Goal: Task Accomplishment & Management: Manage account settings

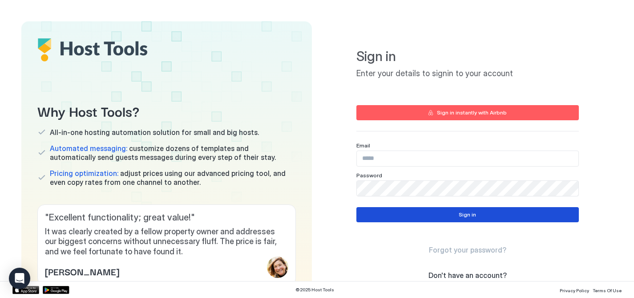
type input "**********"
click at [463, 207] on button "Sign in" at bounding box center [467, 214] width 222 height 15
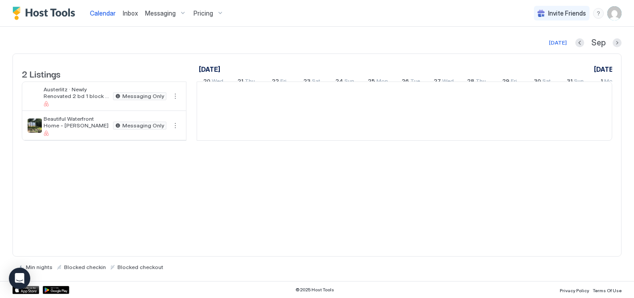
scroll to position [0, 494]
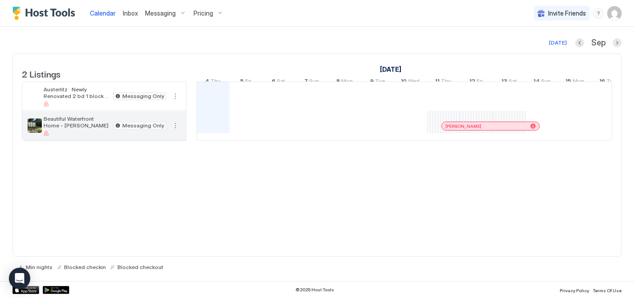
click at [56, 129] on span "Beautiful Waterfront Home - Mousam Lake" at bounding box center [77, 121] width 66 height 13
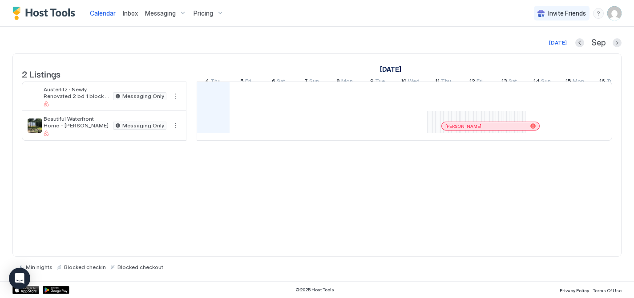
click at [45, 14] on img "Host Tools Logo" at bounding box center [45, 13] width 67 height 13
click at [129, 12] on span "Inbox" at bounding box center [130, 13] width 15 height 8
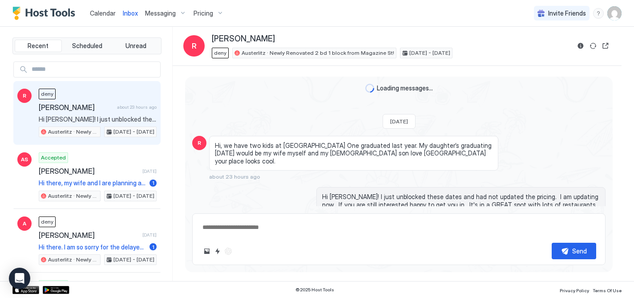
scroll to position [17, 0]
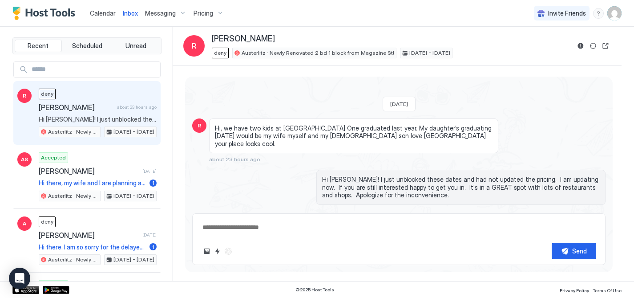
click at [160, 13] on span "Messaging" at bounding box center [160, 13] width 31 height 8
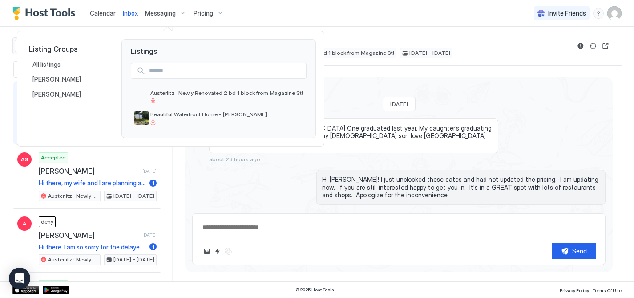
click at [205, 17] on div at bounding box center [317, 149] width 634 height 298
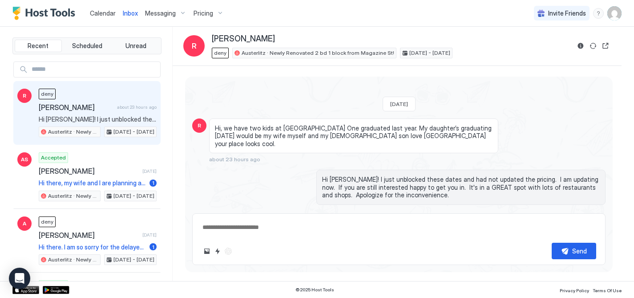
click at [215, 11] on div "Pricing" at bounding box center [208, 13] width 37 height 15
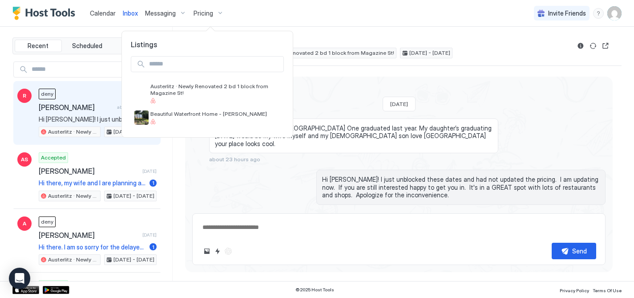
drag, startPoint x: 288, startPoint y: 21, endPoint x: 265, endPoint y: 20, distance: 22.8
click at [288, 21] on div at bounding box center [317, 149] width 634 height 298
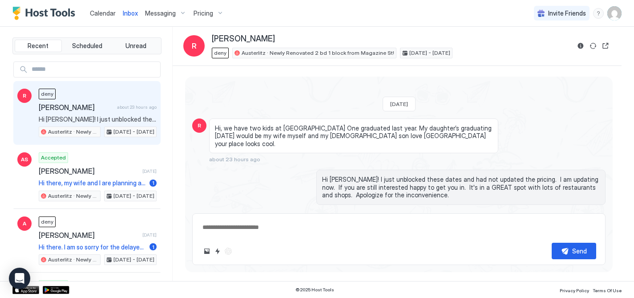
click at [97, 14] on span "Calendar" at bounding box center [103, 13] width 26 height 8
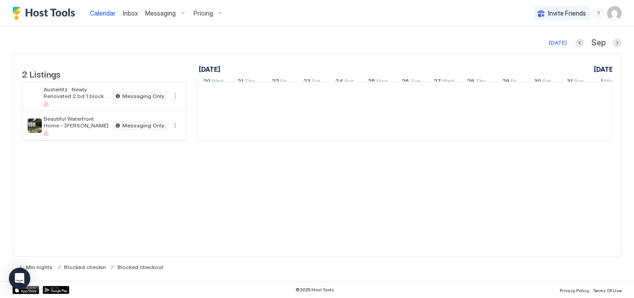
scroll to position [0, 494]
click at [48, 12] on img "Host Tools Logo" at bounding box center [45, 13] width 67 height 13
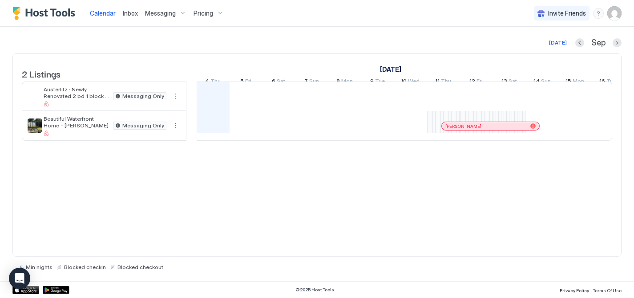
click at [83, 195] on div "2 Listings August 2025 September 2025 October 2025 20 Wed 21 Thu 22 Fri 23 Sat …" at bounding box center [316, 154] width 609 height 203
click at [177, 208] on div "2 Listings August 2025 September 2025 October 2025 20 Wed 21 Thu 22 Fri 23 Sat …" at bounding box center [316, 154] width 609 height 203
click at [129, 13] on span "Inbox" at bounding box center [130, 13] width 15 height 8
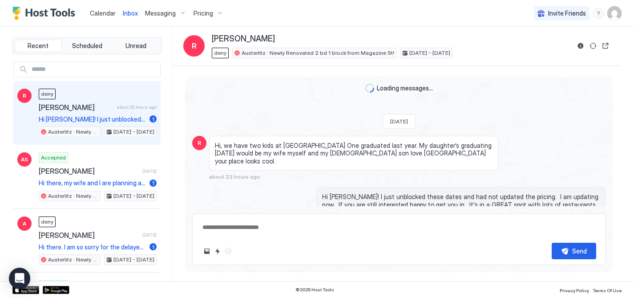
scroll to position [17, 0]
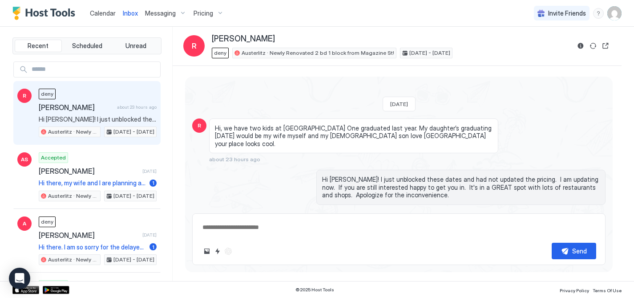
click at [156, 13] on span "Messaging" at bounding box center [160, 13] width 31 height 8
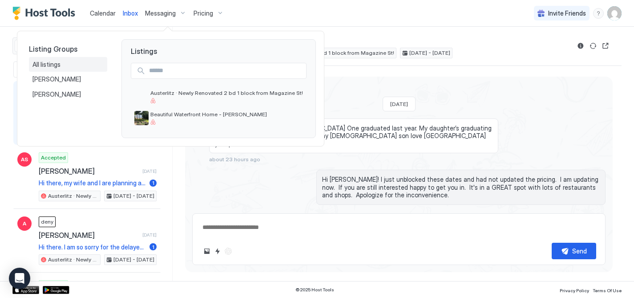
type textarea "*"
click at [196, 115] on span "Beautiful Waterfront Home - [PERSON_NAME]" at bounding box center [226, 114] width 153 height 7
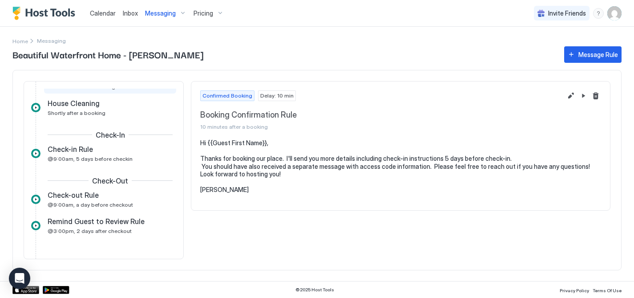
scroll to position [65, 0]
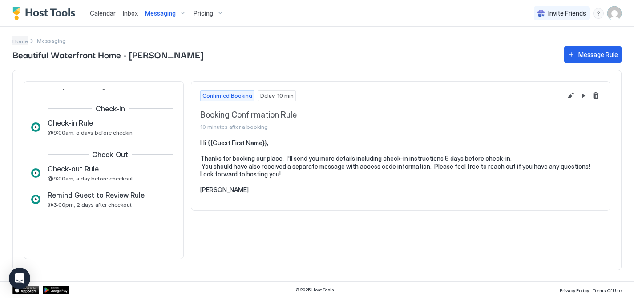
click at [24, 43] on span "Home" at bounding box center [20, 41] width 16 height 7
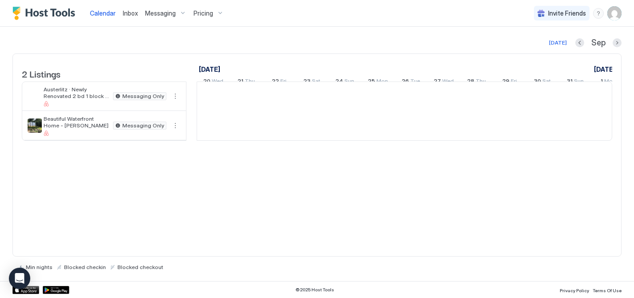
scroll to position [0, 494]
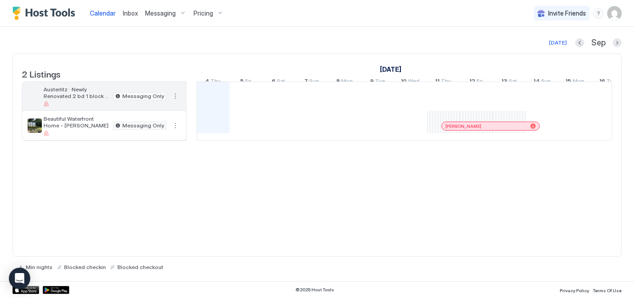
click at [65, 99] on span "Austerlitz · Newly Renovated 2 bd 1 block from Magazine St!" at bounding box center [77, 92] width 66 height 13
click at [493, 34] on div "Today Sep 2 Listings August 2025 September 2025 October 2025 20 Wed 21 Thu 22 F…" at bounding box center [316, 154] width 609 height 254
click at [56, 13] on img "Host Tools Logo" at bounding box center [45, 13] width 67 height 13
click at [612, 16] on img "User profile" at bounding box center [614, 13] width 14 height 14
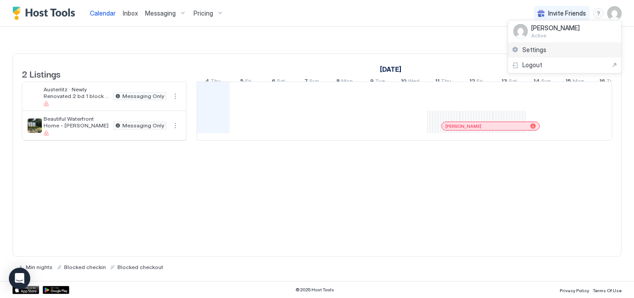
click at [533, 48] on span "Settings" at bounding box center [534, 50] width 24 height 8
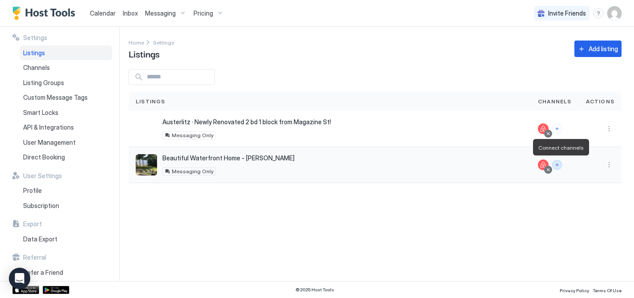
click at [559, 165] on button "Connect channels" at bounding box center [557, 165] width 10 height 10
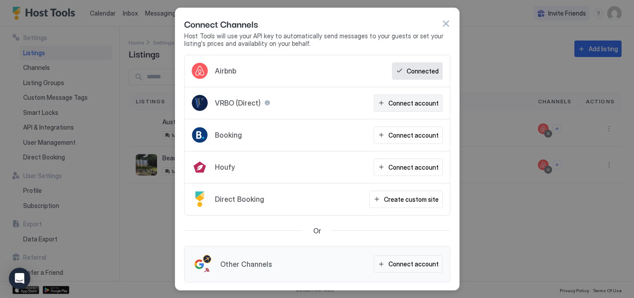
click at [408, 104] on div "Connect account" at bounding box center [413, 102] width 50 height 9
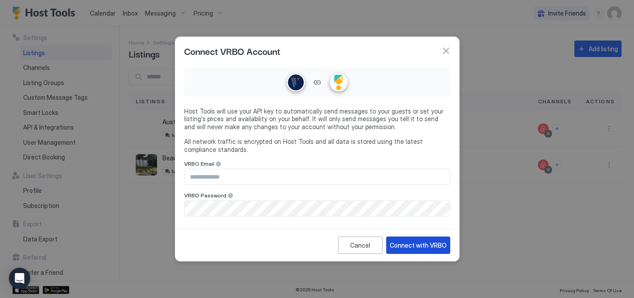
click at [414, 245] on div "Connect with VRBO" at bounding box center [418, 244] width 57 height 9
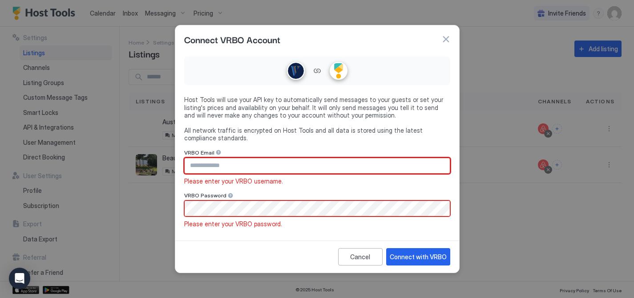
click at [231, 168] on input "Input Field" at bounding box center [317, 165] width 265 height 15
type input "**********"
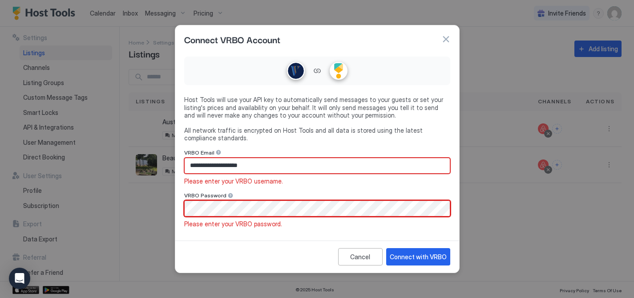
drag, startPoint x: 386, startPoint y: 231, endPoint x: 394, endPoint y: 232, distance: 8.1
click at [386, 230] on div "**********" at bounding box center [317, 145] width 284 height 184
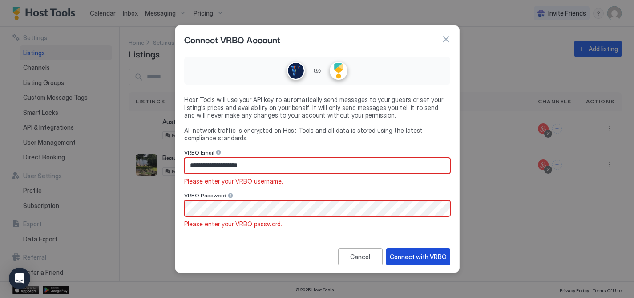
click at [430, 256] on div "Connect with VRBO" at bounding box center [418, 256] width 57 height 9
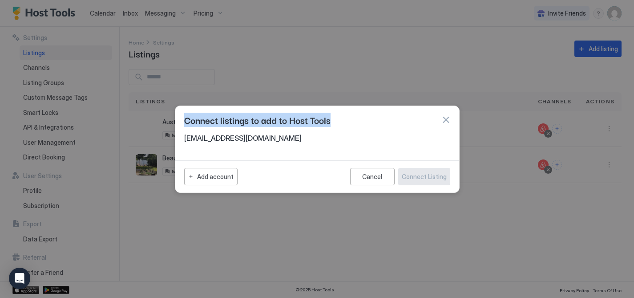
drag, startPoint x: 383, startPoint y: 116, endPoint x: 358, endPoint y: 237, distance: 124.1
click at [358, 237] on div "Connect listings to add to Host Tools mdoughertym@gmail.com Add account Cancel …" at bounding box center [317, 149] width 634 height 298
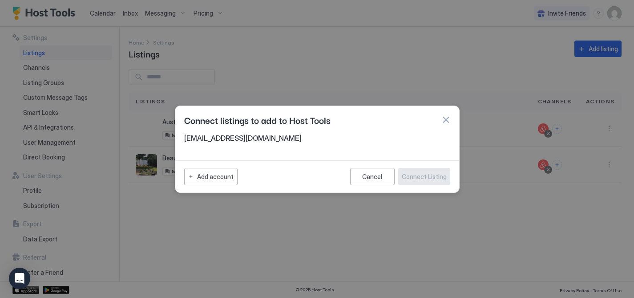
click at [260, 180] on div "Add account Cancel Connect Listing" at bounding box center [317, 176] width 266 height 17
click at [212, 177] on div "Add account" at bounding box center [215, 176] width 36 height 9
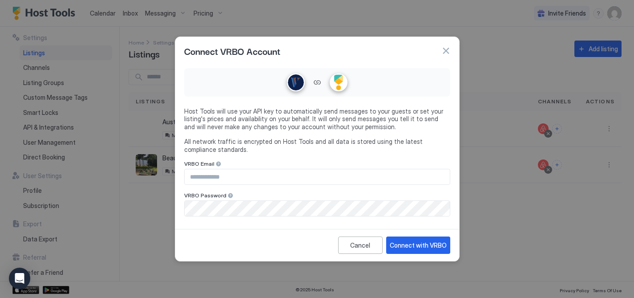
click at [330, 177] on input "Input Field" at bounding box center [317, 176] width 265 height 15
click at [273, 173] on input "Input Field" at bounding box center [317, 176] width 265 height 15
click at [272, 180] on input "Input Field" at bounding box center [317, 176] width 265 height 15
click at [270, 178] on input "Input Field" at bounding box center [317, 176] width 265 height 15
type input "**********"
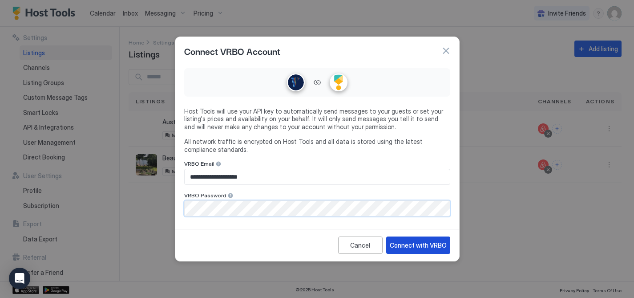
drag, startPoint x: 428, startPoint y: 241, endPoint x: 429, endPoint y: 249, distance: 8.1
click at [428, 241] on div "Connect with VRBO" at bounding box center [418, 244] width 57 height 9
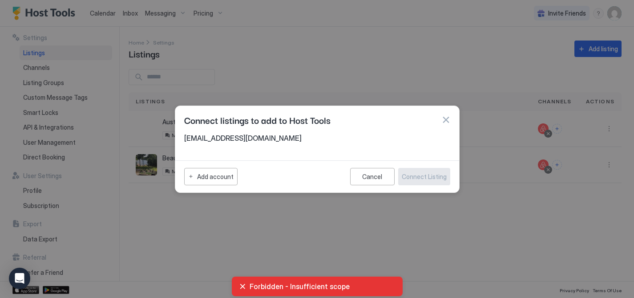
click at [243, 286] on div "Forbidden - Insufficient scope" at bounding box center [317, 286] width 157 height 9
click at [240, 284] on div "Forbidden - Insufficient scope" at bounding box center [317, 286] width 157 height 9
click at [447, 120] on button "button" at bounding box center [445, 119] width 9 height 9
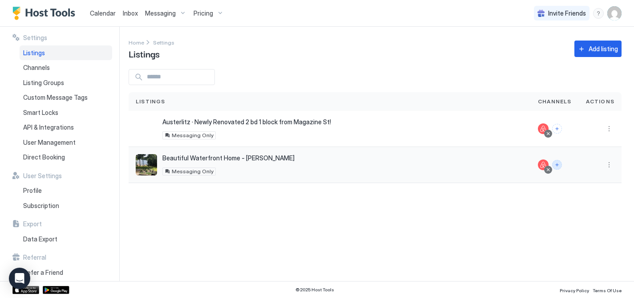
click at [559, 164] on button "Connect channels" at bounding box center [557, 165] width 10 height 10
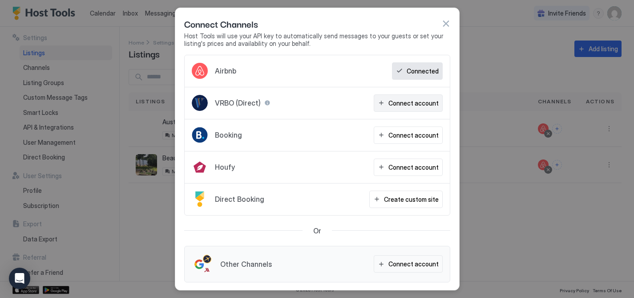
click at [402, 106] on div "Connect account" at bounding box center [413, 102] width 50 height 9
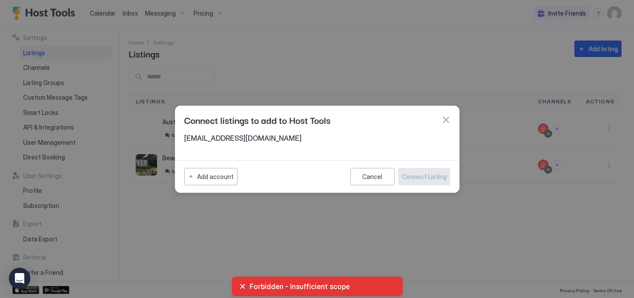
click at [243, 284] on div "Forbidden - Insufficient scope" at bounding box center [317, 286] width 157 height 9
click at [242, 287] on div "Forbidden - Insufficient scope" at bounding box center [317, 286] width 157 height 9
click at [238, 241] on div at bounding box center [317, 149] width 634 height 298
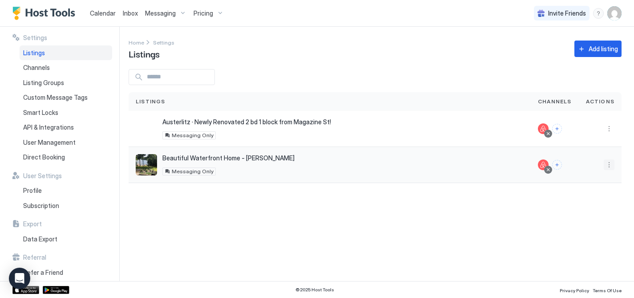
click at [610, 163] on button "More options" at bounding box center [608, 164] width 11 height 11
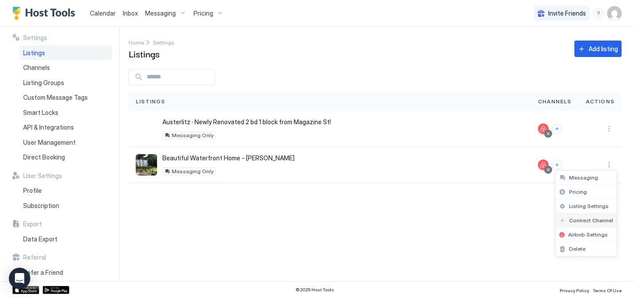
click at [583, 218] on span "Connect Channel" at bounding box center [591, 220] width 44 height 7
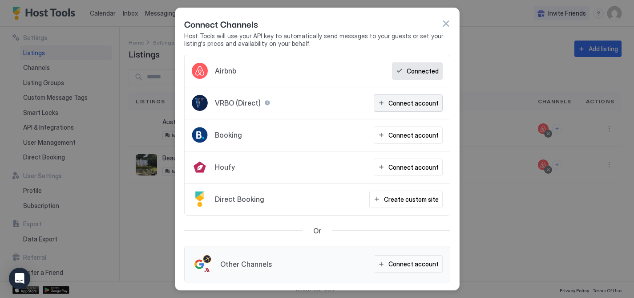
click at [401, 101] on div "Connect account" at bounding box center [413, 102] width 50 height 9
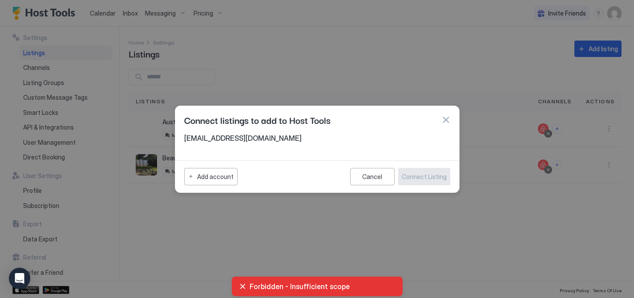
click at [241, 287] on div "Forbidden - Insufficient scope" at bounding box center [317, 286] width 157 height 9
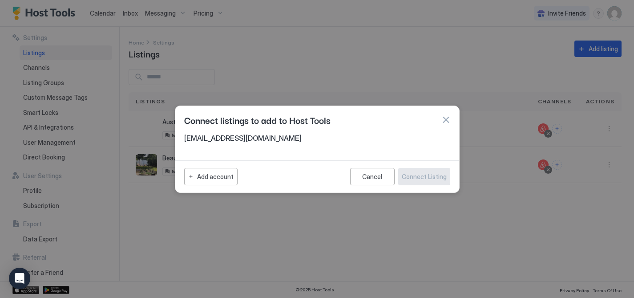
click at [434, 119] on div "Connect listings to add to Host Tools" at bounding box center [317, 119] width 266 height 13
click at [447, 120] on button "button" at bounding box center [445, 119] width 9 height 9
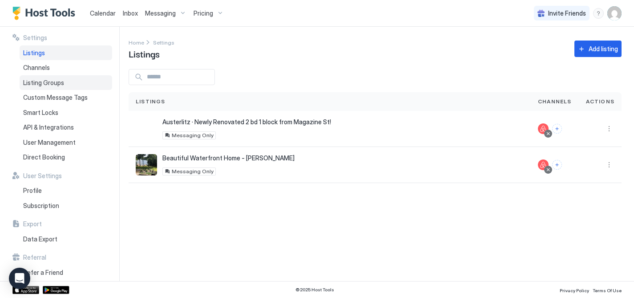
scroll to position [6, 0]
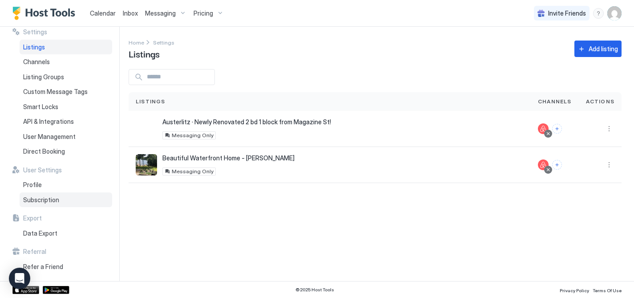
click at [35, 200] on span "Subscription" at bounding box center [41, 200] width 36 height 8
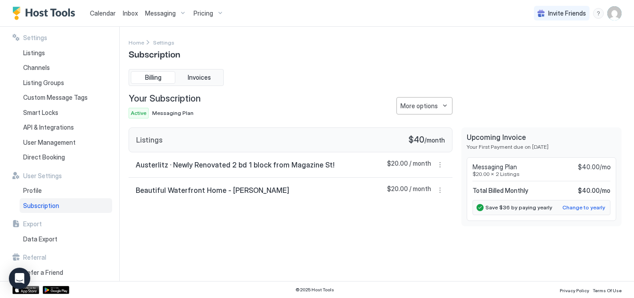
click at [214, 10] on div "Pricing" at bounding box center [208, 13] width 37 height 15
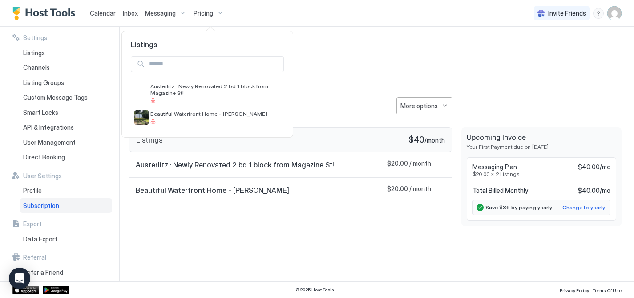
click at [356, 17] on div at bounding box center [317, 149] width 634 height 298
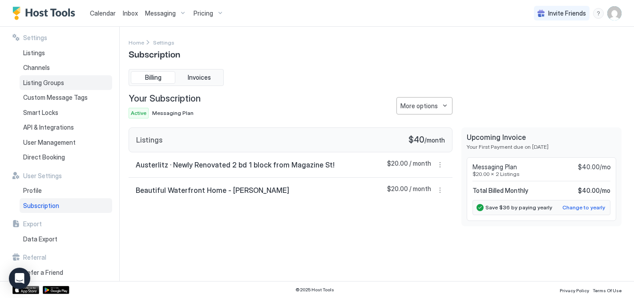
scroll to position [6, 0]
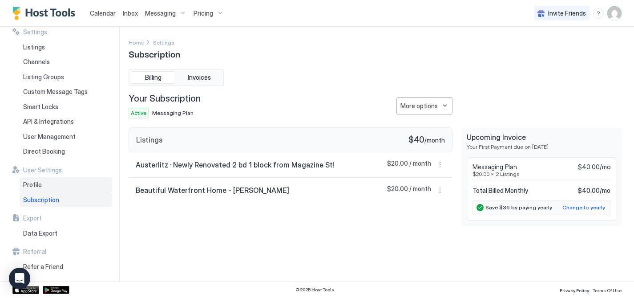
click at [29, 183] on span "Profile" at bounding box center [32, 185] width 19 height 8
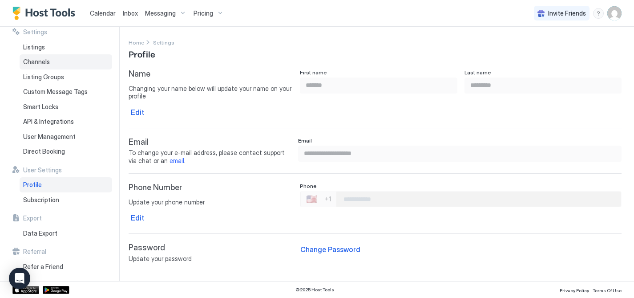
click at [32, 59] on span "Channels" at bounding box center [36, 62] width 27 height 8
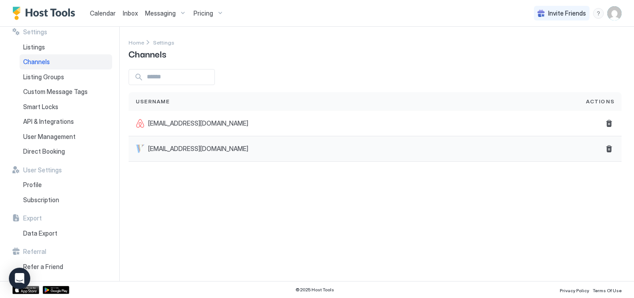
click at [180, 148] on span "[EMAIL_ADDRESS][DOMAIN_NAME]" at bounding box center [198, 149] width 100 height 8
click at [167, 190] on div "Settings Home Settings Channels Username Actions mdoughertym@gmail.com mdougher…" at bounding box center [381, 154] width 505 height 254
click at [39, 77] on span "Listing Groups" at bounding box center [43, 77] width 41 height 8
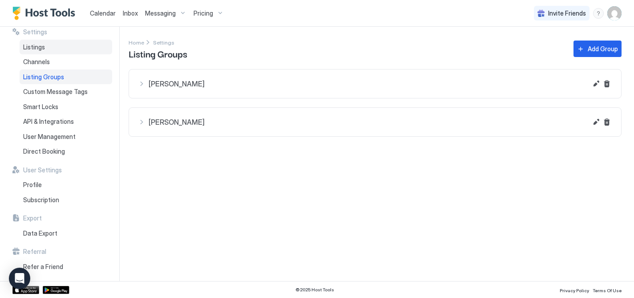
click at [32, 48] on span "Listings" at bounding box center [34, 47] width 22 height 8
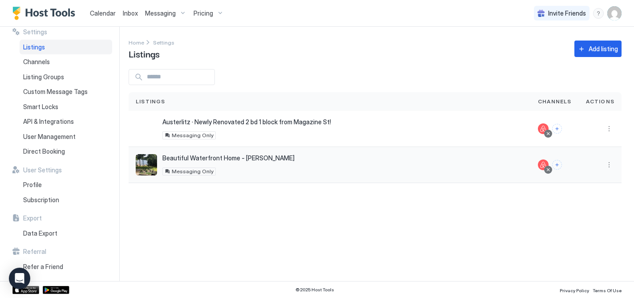
click at [173, 160] on span "Beautiful Waterfront Home - [PERSON_NAME]" at bounding box center [228, 158] width 132 height 8
click at [143, 169] on img "listing image" at bounding box center [146, 164] width 21 height 21
click at [608, 165] on button "More options" at bounding box center [608, 164] width 11 height 11
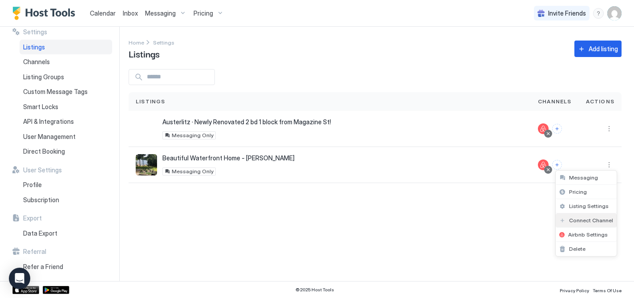
click at [588, 219] on span "Connect Channel" at bounding box center [591, 220] width 44 height 7
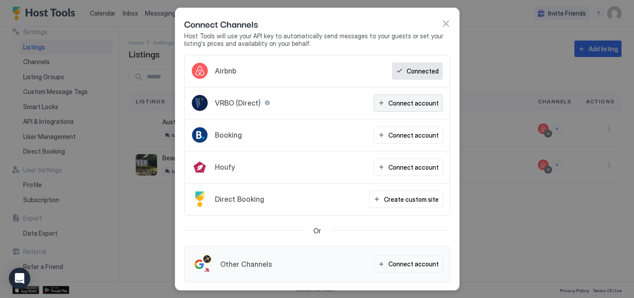
click at [418, 99] on div "Connect account" at bounding box center [413, 102] width 50 height 9
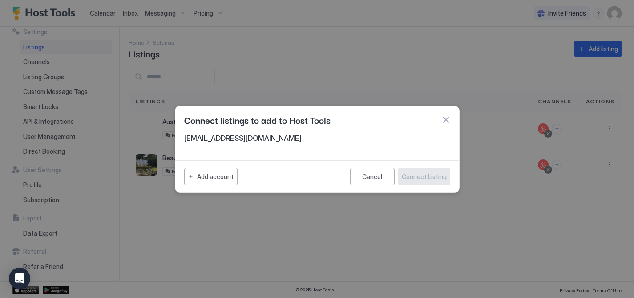
drag, startPoint x: 178, startPoint y: 178, endPoint x: 187, endPoint y: 177, distance: 8.9
click at [178, 178] on div "Add account Cancel Connect Listing" at bounding box center [317, 176] width 284 height 32
click at [205, 174] on div "Add account" at bounding box center [215, 176] width 36 height 9
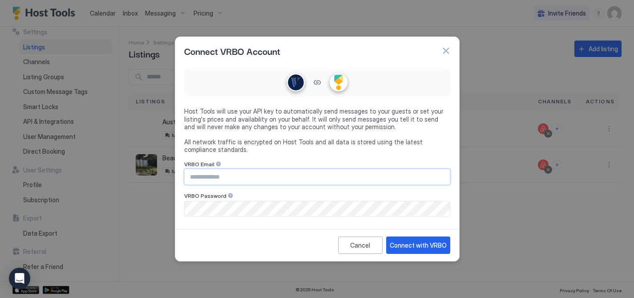
click at [279, 182] on input "Input Field" at bounding box center [317, 176] width 265 height 15
click at [279, 180] on input "Input Field" at bounding box center [317, 176] width 265 height 15
click at [280, 176] on input "Input Field" at bounding box center [317, 176] width 265 height 15
click at [280, 177] on input "Input Field" at bounding box center [317, 176] width 265 height 15
type input "**********"
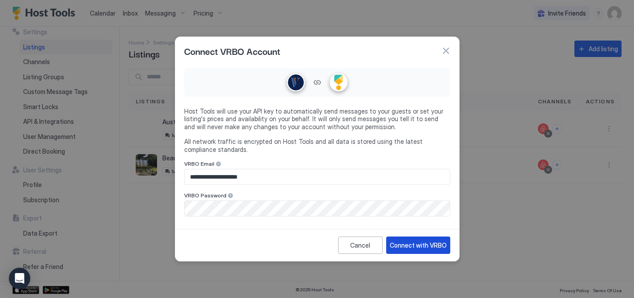
click at [415, 244] on div "Connect with VRBO" at bounding box center [418, 244] width 57 height 9
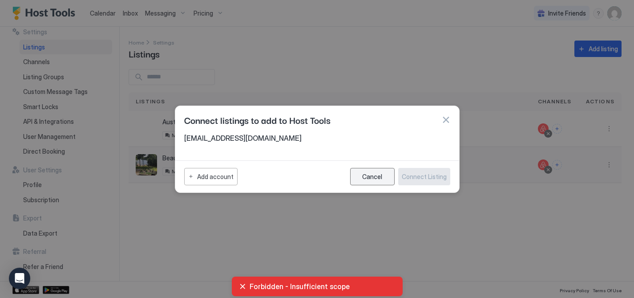
click at [374, 173] on div "Cancel" at bounding box center [372, 177] width 20 height 8
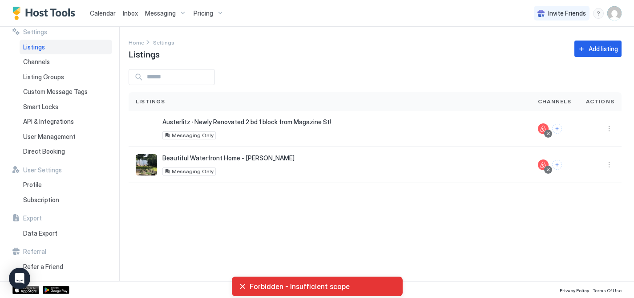
click at [372, 230] on div "Settings Home Settings Listings Add listing Listings Channels Actions Austerlit…" at bounding box center [381, 154] width 505 height 254
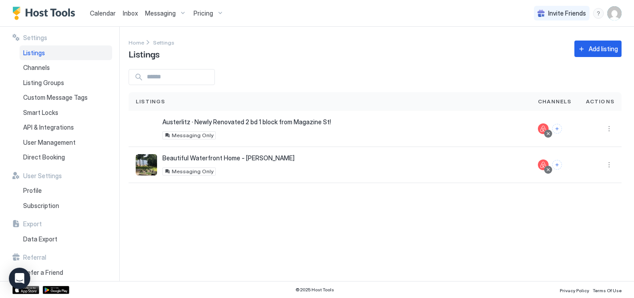
click at [613, 11] on img "User profile" at bounding box center [614, 13] width 14 height 14
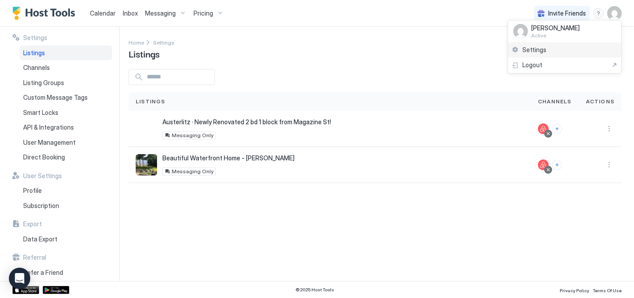
click at [535, 48] on span "Settings" at bounding box center [534, 50] width 24 height 8
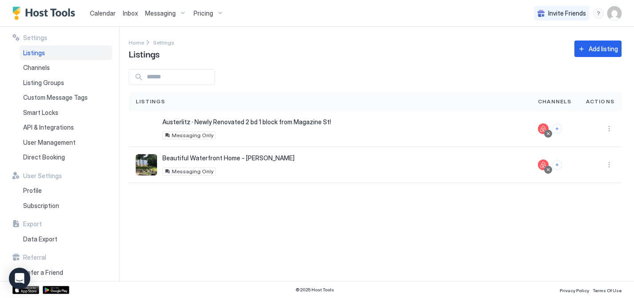
scroll to position [6, 0]
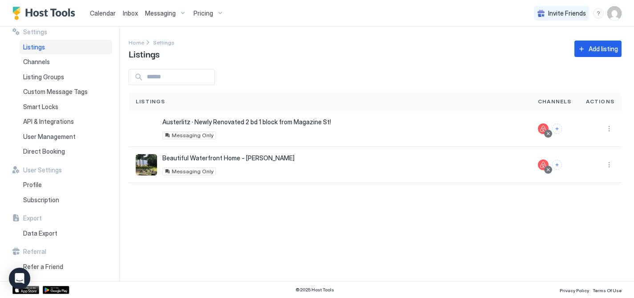
click at [100, 11] on span "Calendar" at bounding box center [103, 13] width 26 height 8
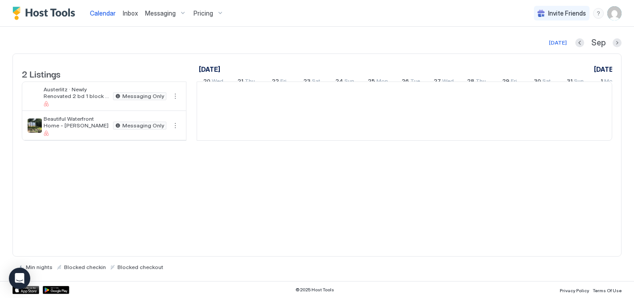
scroll to position [0, 494]
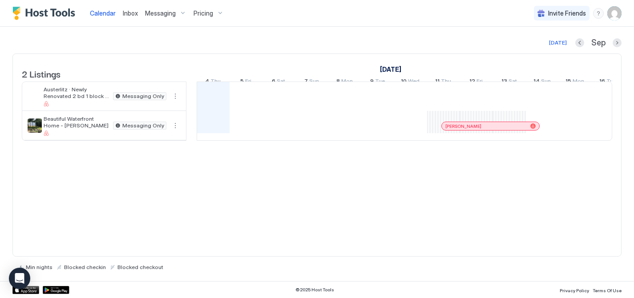
click at [59, 12] on img "Host Tools Logo" at bounding box center [45, 13] width 67 height 13
click at [18, 12] on img "Host Tools Logo" at bounding box center [45, 13] width 67 height 13
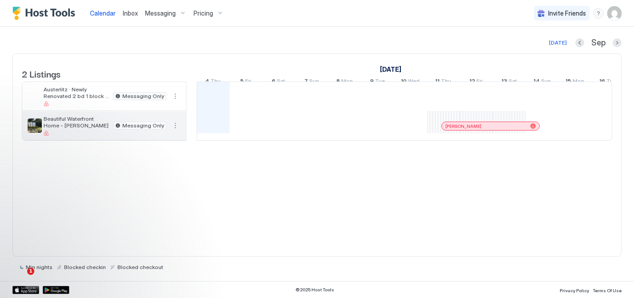
click at [62, 129] on span "Beautiful Waterfront Home - [PERSON_NAME]" at bounding box center [77, 121] width 66 height 13
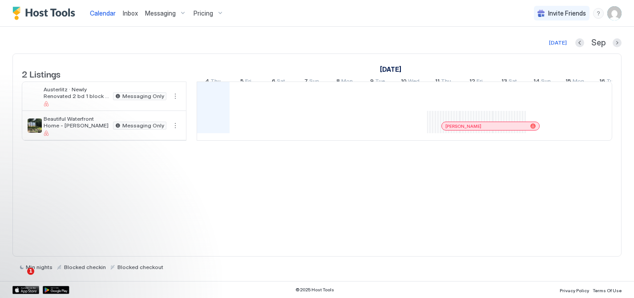
click at [614, 11] on img "User profile" at bounding box center [614, 13] width 14 height 14
click at [538, 28] on span "[PERSON_NAME]" at bounding box center [555, 28] width 48 height 8
click at [520, 31] on img at bounding box center [520, 31] width 14 height 14
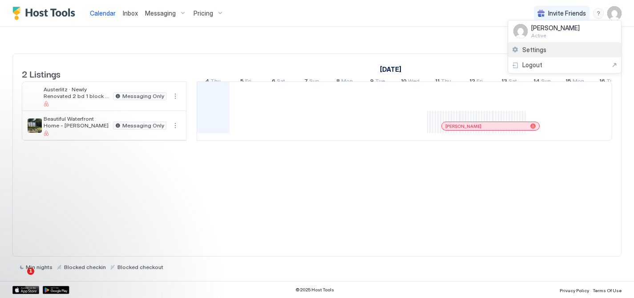
click at [536, 54] on div "Settings" at bounding box center [564, 50] width 113 height 16
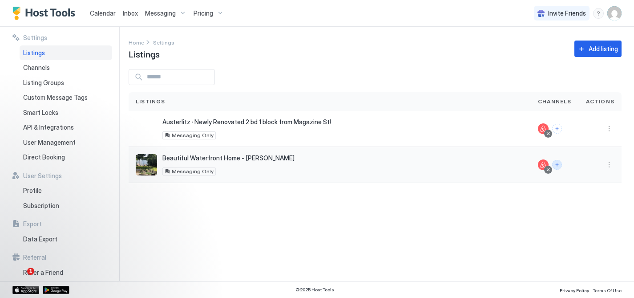
click at [559, 165] on button "Connect channels" at bounding box center [557, 165] width 10 height 10
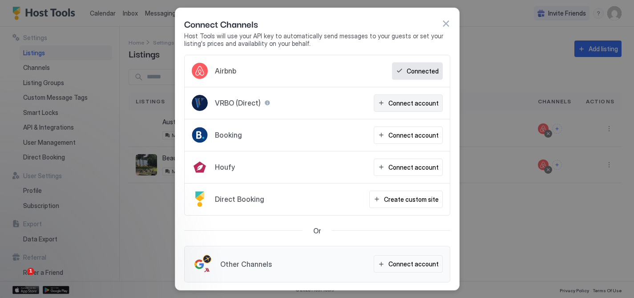
click at [421, 101] on div "Connect account" at bounding box center [413, 102] width 50 height 9
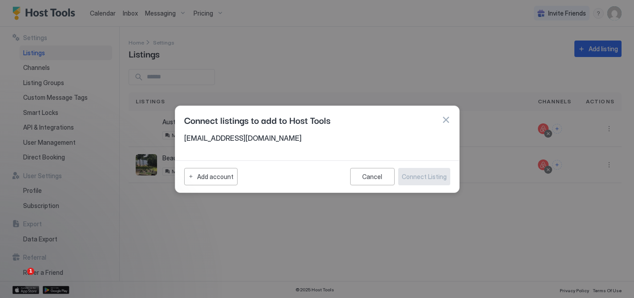
click at [444, 119] on button "button" at bounding box center [445, 119] width 9 height 9
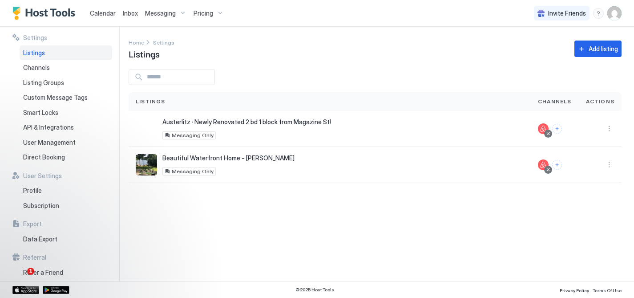
click at [254, 259] on div "Settings Home Settings Listings Add listing Listings Channels Actions Austerlit…" at bounding box center [381, 154] width 505 height 254
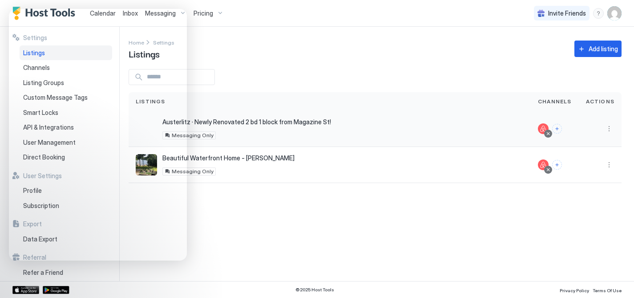
click at [419, 128] on div "Austerlitz · Newly Renovated 2 bd 1 block from Magazine St! 814 Austerlitz Stre…" at bounding box center [330, 128] width 388 height 21
click at [558, 164] on button "Connect channels" at bounding box center [557, 165] width 10 height 10
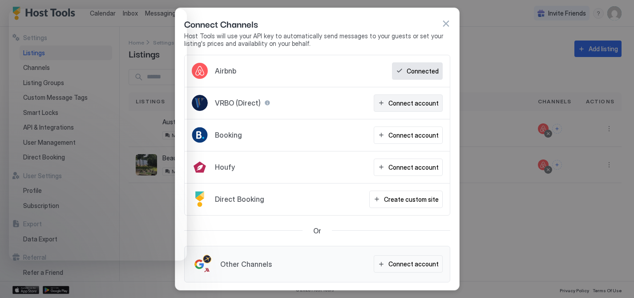
click at [401, 101] on div "Connect account" at bounding box center [413, 102] width 50 height 9
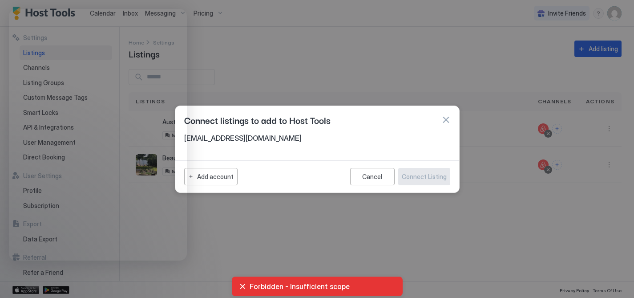
drag, startPoint x: 441, startPoint y: 120, endPoint x: 292, endPoint y: 78, distance: 154.4
click at [441, 120] on button "button" at bounding box center [445, 119] width 9 height 9
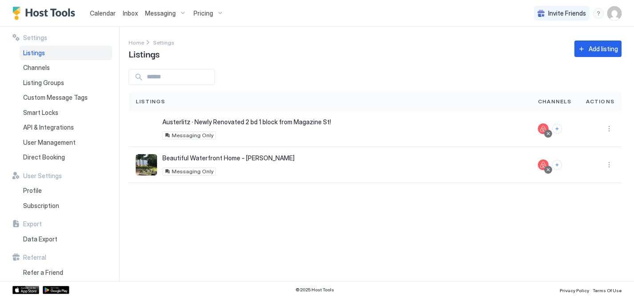
click at [618, 10] on img "User profile" at bounding box center [614, 13] width 14 height 14
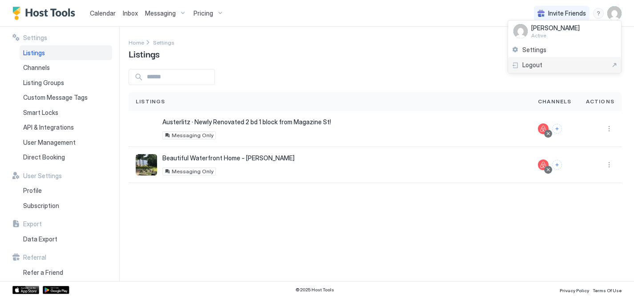
drag, startPoint x: 526, startPoint y: 66, endPoint x: 535, endPoint y: 66, distance: 8.9
click at [526, 65] on span "Logout" at bounding box center [532, 65] width 20 height 8
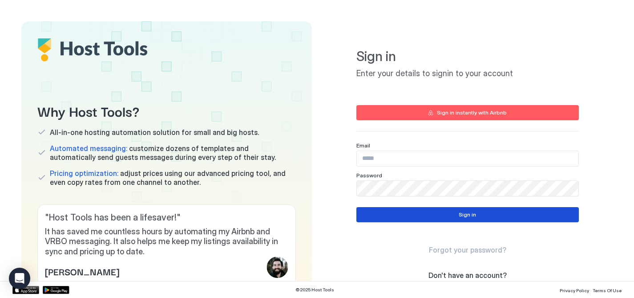
type input "**********"
click at [426, 215] on button "Sign in" at bounding box center [467, 214] width 222 height 15
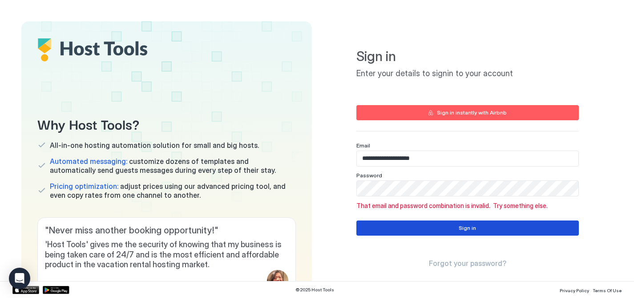
click at [466, 222] on button "Sign in" at bounding box center [467, 227] width 222 height 15
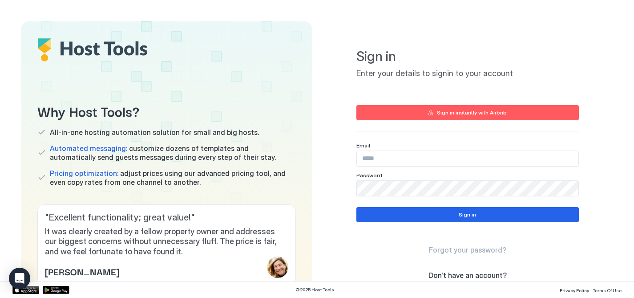
type input "**********"
click at [412, 163] on input "**********" at bounding box center [467, 158] width 221 height 15
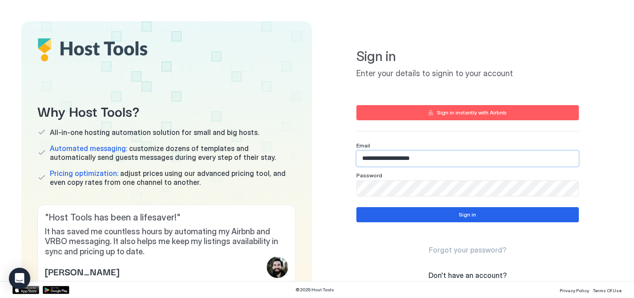
click at [488, 154] on input "**********" at bounding box center [467, 158] width 221 height 15
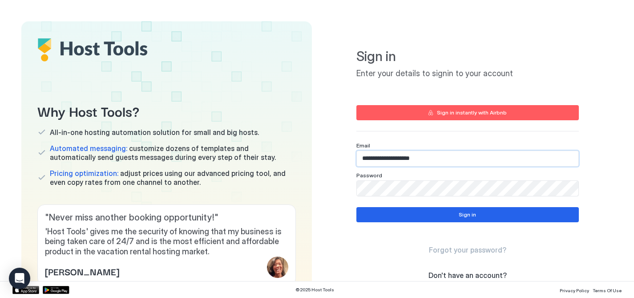
click at [479, 155] on input "**********" at bounding box center [467, 158] width 221 height 15
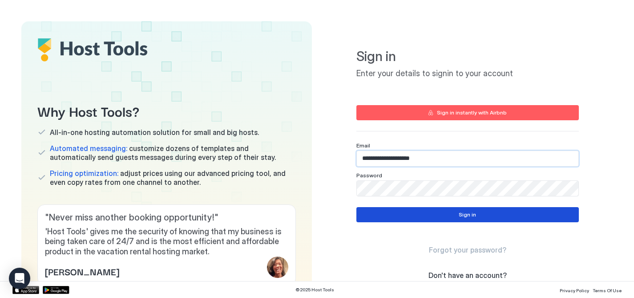
click at [379, 213] on button "Sign in" at bounding box center [467, 214] width 222 height 15
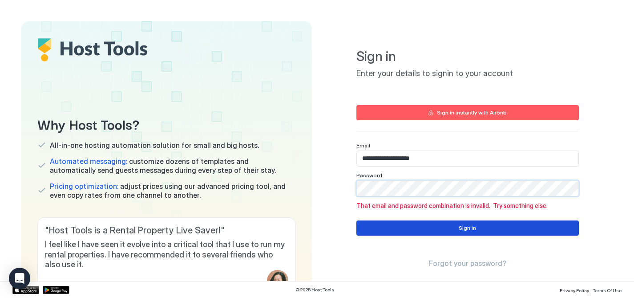
click at [438, 234] on button "Sign in" at bounding box center [467, 227] width 222 height 15
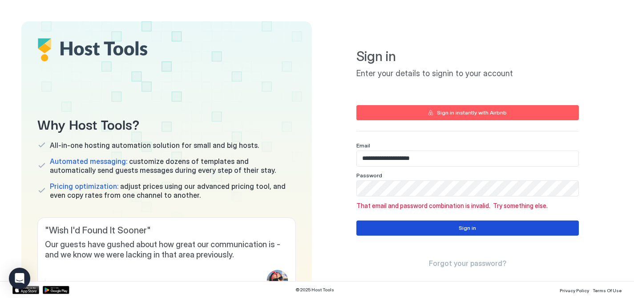
drag, startPoint x: 476, startPoint y: 225, endPoint x: 491, endPoint y: 229, distance: 16.2
click at [476, 225] on button "Sign in" at bounding box center [467, 227] width 222 height 15
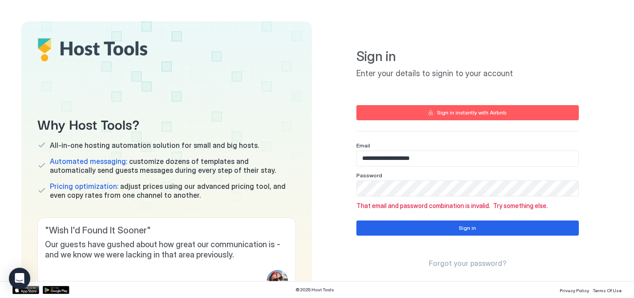
click at [416, 180] on div at bounding box center [467, 188] width 222 height 16
drag, startPoint x: 491, startPoint y: 145, endPoint x: 499, endPoint y: 152, distance: 11.1
click at [491, 145] on div "Email" at bounding box center [467, 145] width 222 height 7
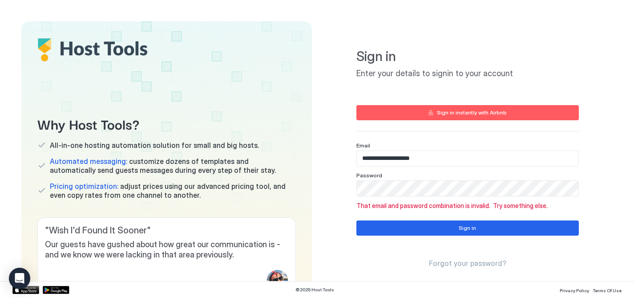
scroll to position [55, 0]
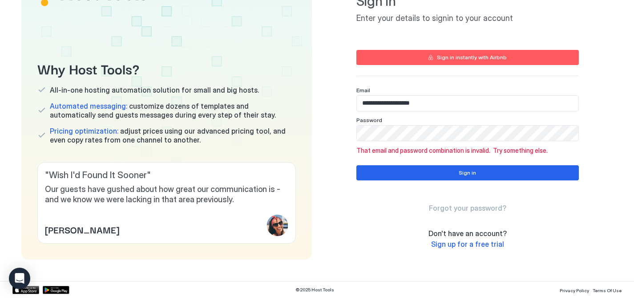
click at [472, 205] on span "Forgot your password?" at bounding box center [467, 207] width 77 height 9
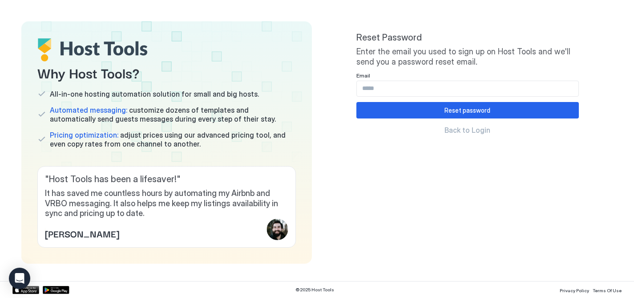
click at [458, 168] on div "Reset Password Enter the email you used to sign up on Host Tools and we'll send…" at bounding box center [467, 142] width 222 height 221
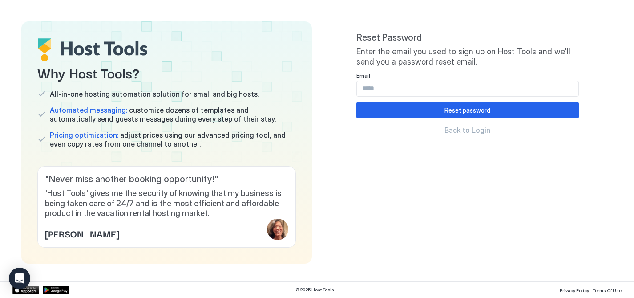
drag, startPoint x: 358, startPoint y: 83, endPoint x: 364, endPoint y: 84, distance: 5.8
click at [358, 83] on input "Input Field" at bounding box center [467, 88] width 221 height 15
type input "**********"
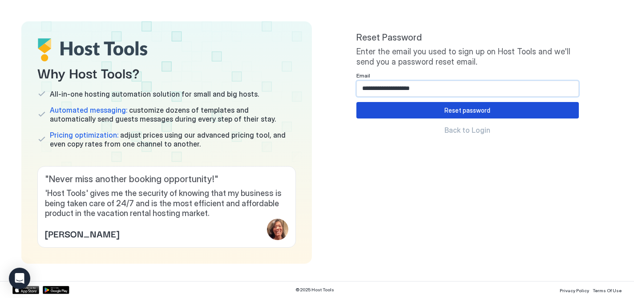
click at [471, 108] on div "Reset password" at bounding box center [467, 109] width 46 height 9
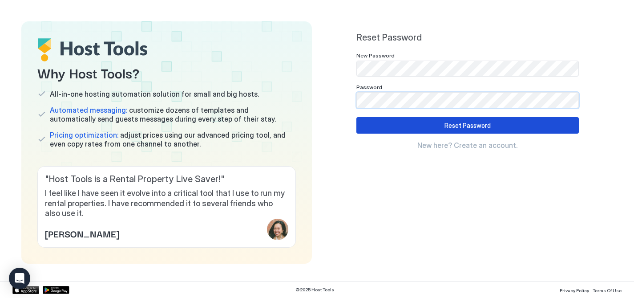
click at [484, 124] on div "Reset Password" at bounding box center [467, 125] width 46 height 9
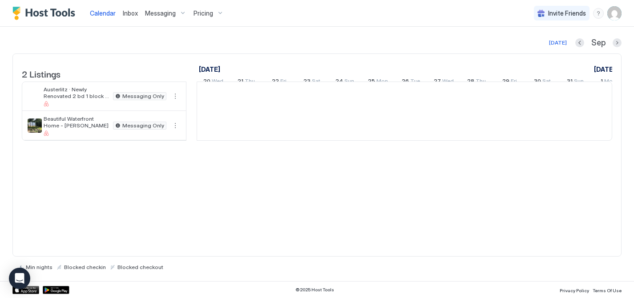
scroll to position [0, 494]
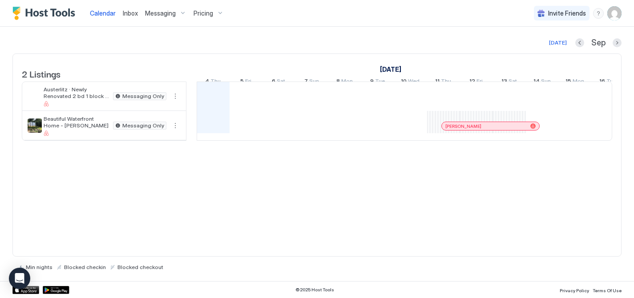
click at [615, 13] on img "User profile" at bounding box center [614, 13] width 14 height 14
click at [538, 50] on span "Settings" at bounding box center [534, 50] width 24 height 8
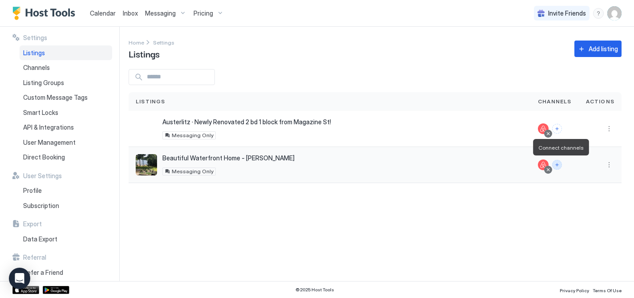
click at [559, 165] on button "Connect channels" at bounding box center [557, 165] width 10 height 10
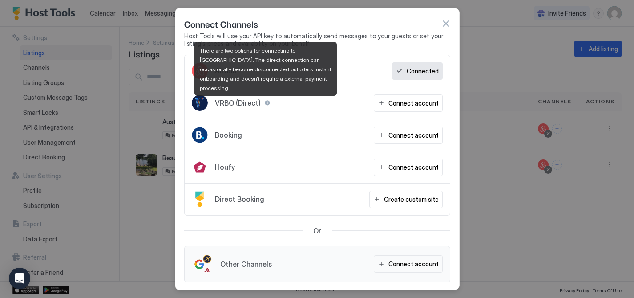
click at [266, 104] on div at bounding box center [267, 103] width 6 height 6
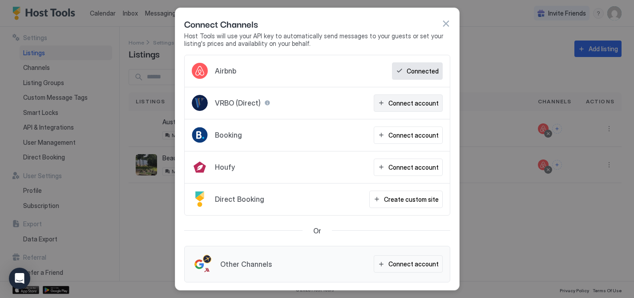
click at [417, 101] on div "Connect account" at bounding box center [413, 102] width 50 height 9
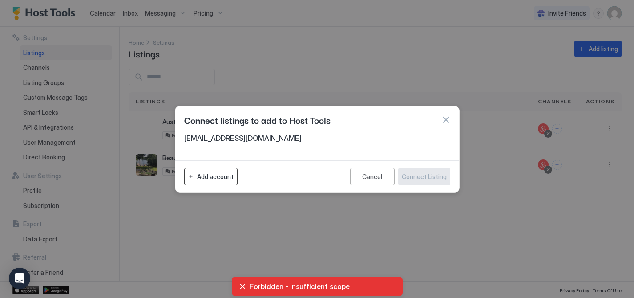
click at [206, 177] on div "Add account" at bounding box center [215, 176] width 36 height 9
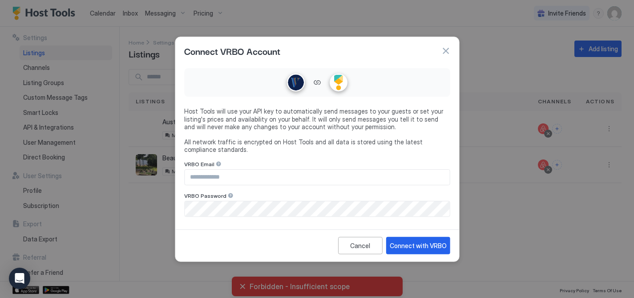
type input "**********"
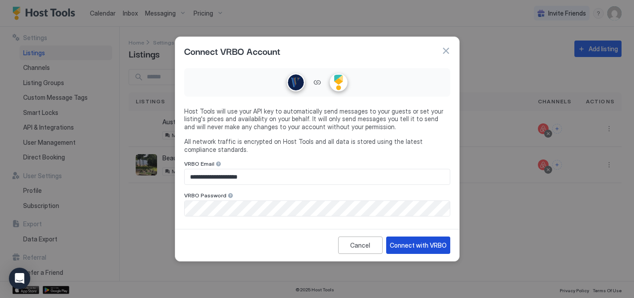
drag, startPoint x: 429, startPoint y: 245, endPoint x: 424, endPoint y: 246, distance: 4.5
click at [429, 245] on div "Connect with VRBO" at bounding box center [418, 244] width 57 height 9
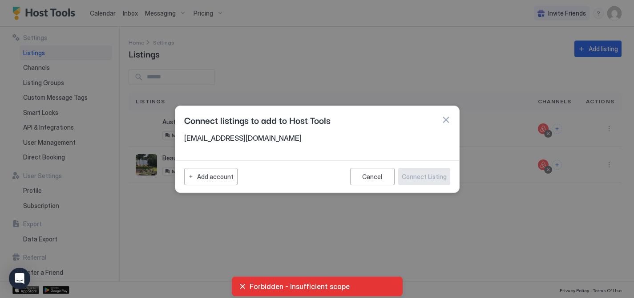
click at [444, 116] on button "button" at bounding box center [445, 119] width 9 height 9
